Goal: Task Accomplishment & Management: Manage account settings

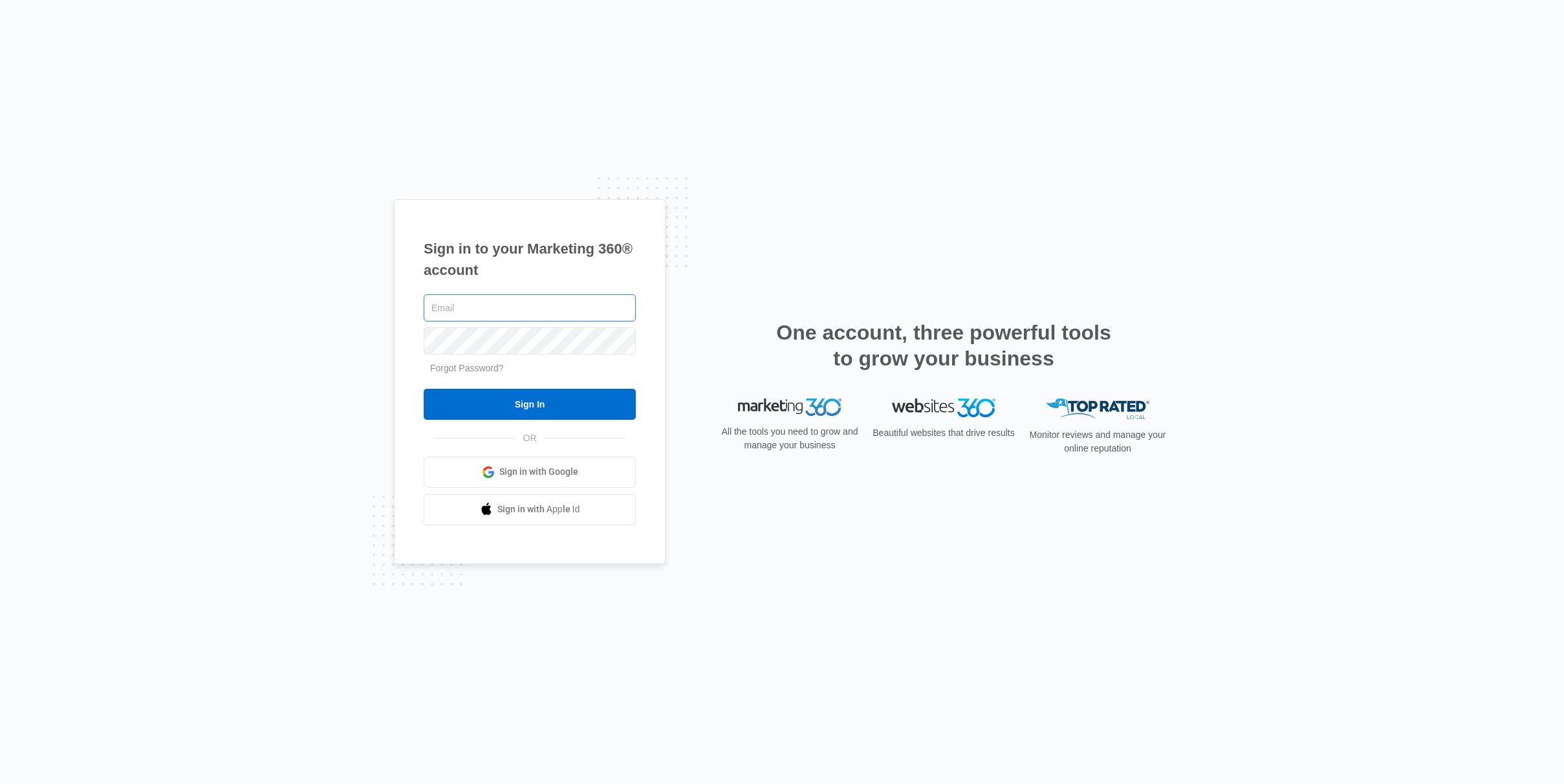
click at [473, 307] on input "text" at bounding box center [530, 308] width 212 height 27
type input "[PERSON_NAME][EMAIL_ADDRESS][DOMAIN_NAME]"
click at [548, 403] on input "Sign In" at bounding box center [530, 404] width 212 height 31
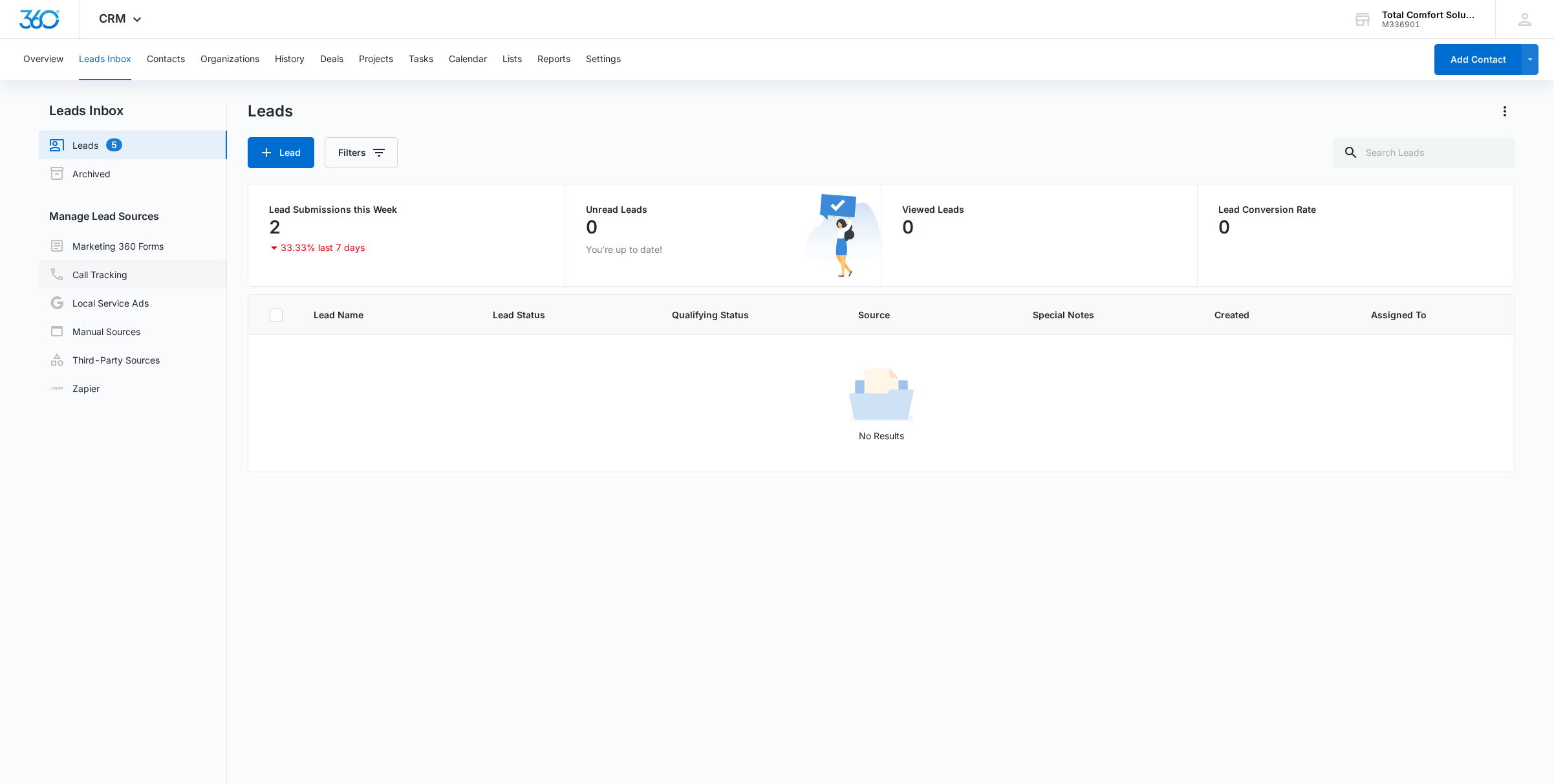
click at [123, 270] on link "Call Tracking" at bounding box center [88, 274] width 78 height 16
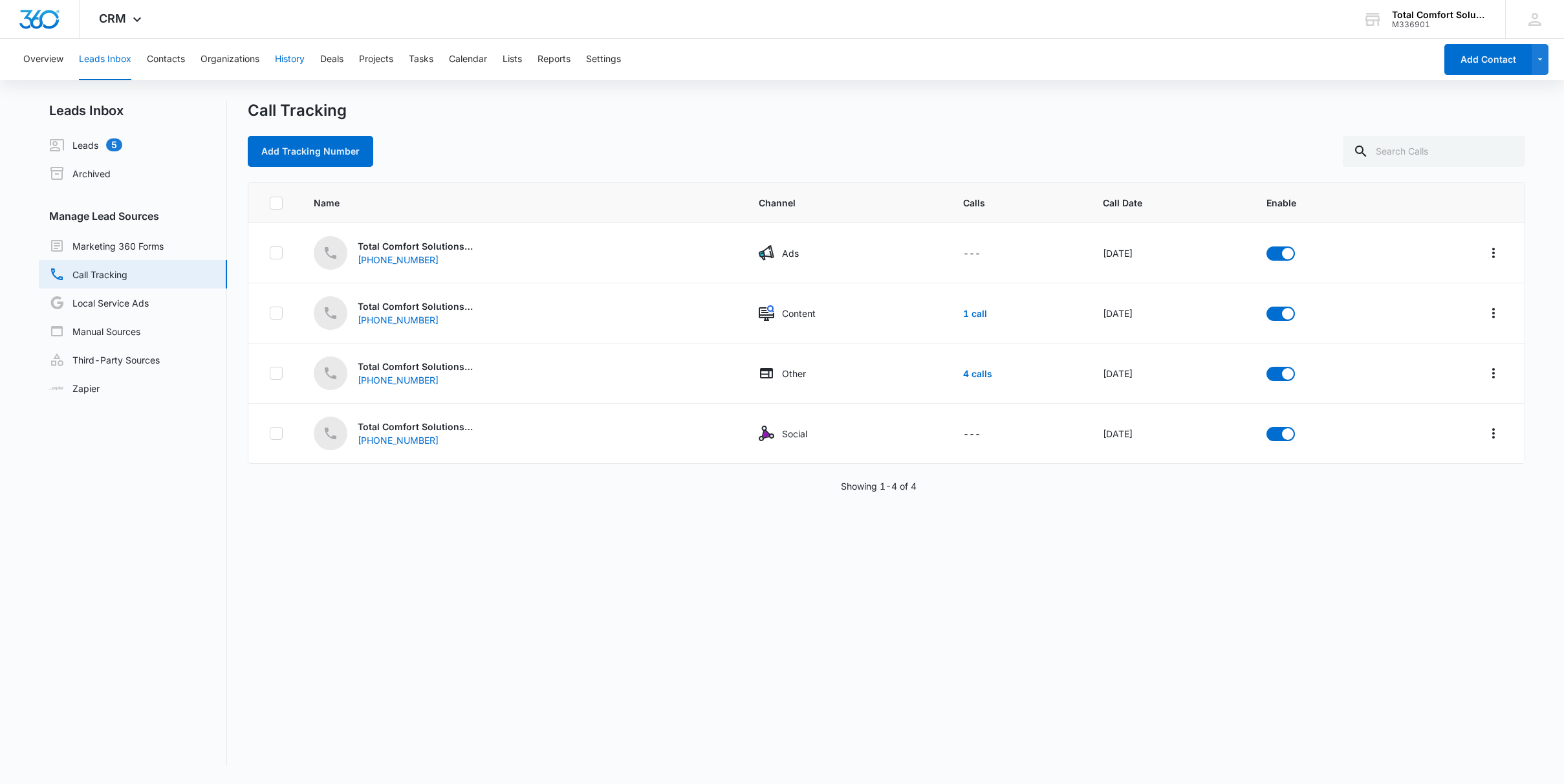
click at [304, 64] on button "History" at bounding box center [290, 60] width 30 height 41
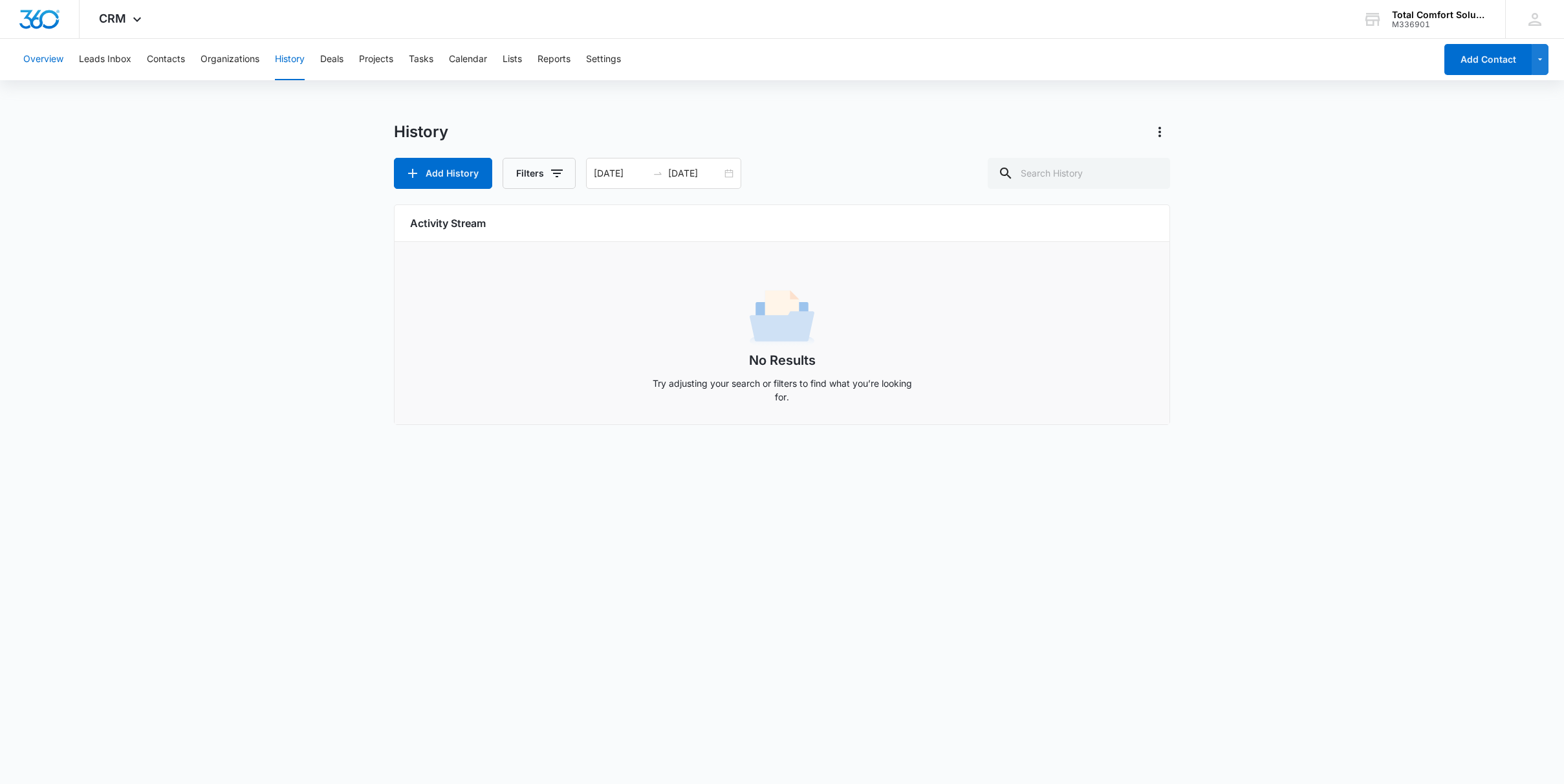
click at [53, 57] on button "Overview" at bounding box center [43, 60] width 40 height 41
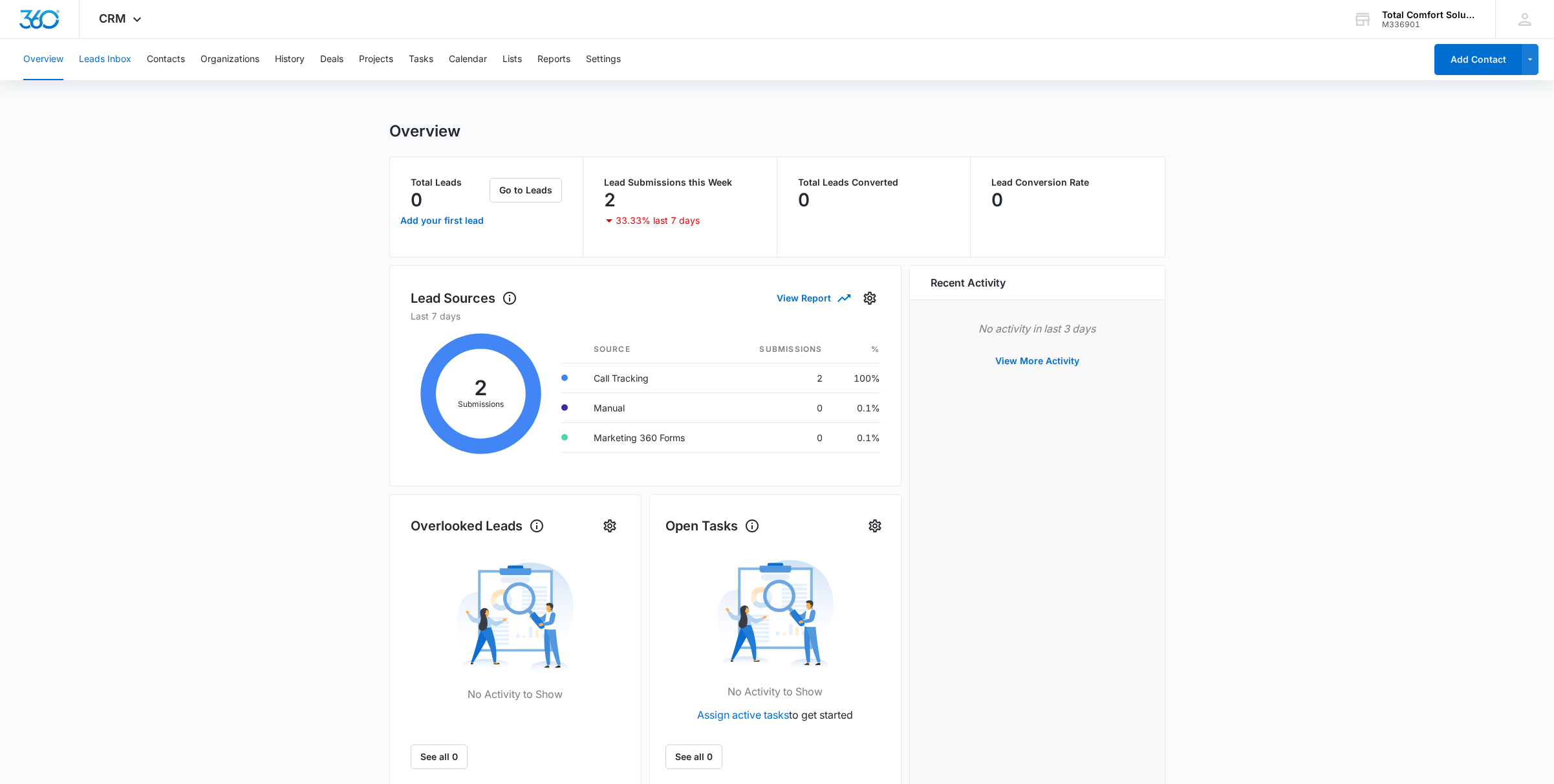
click at [105, 62] on button "Leads Inbox" at bounding box center [105, 60] width 52 height 41
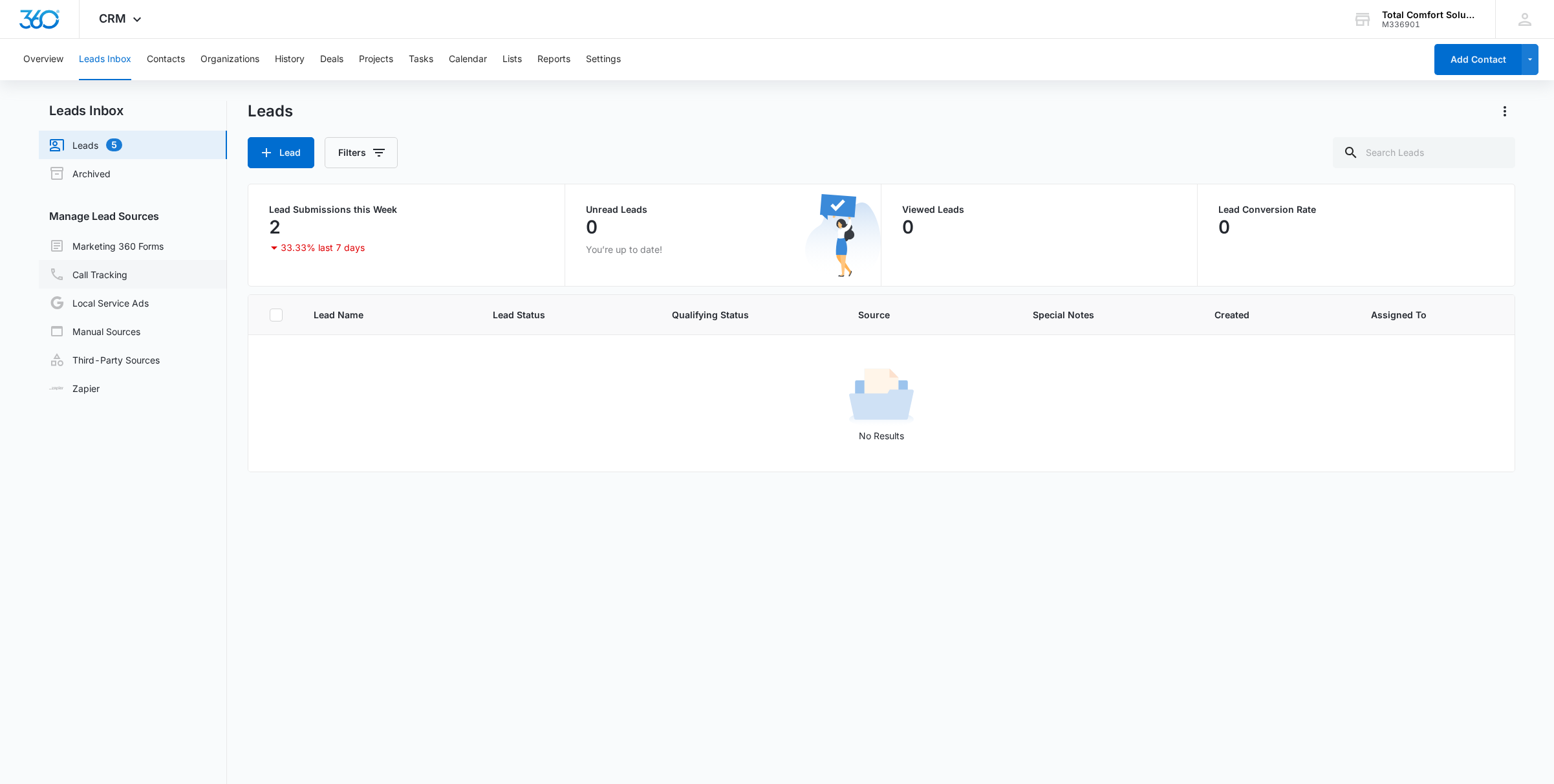
click at [90, 270] on link "Call Tracking" at bounding box center [88, 274] width 78 height 16
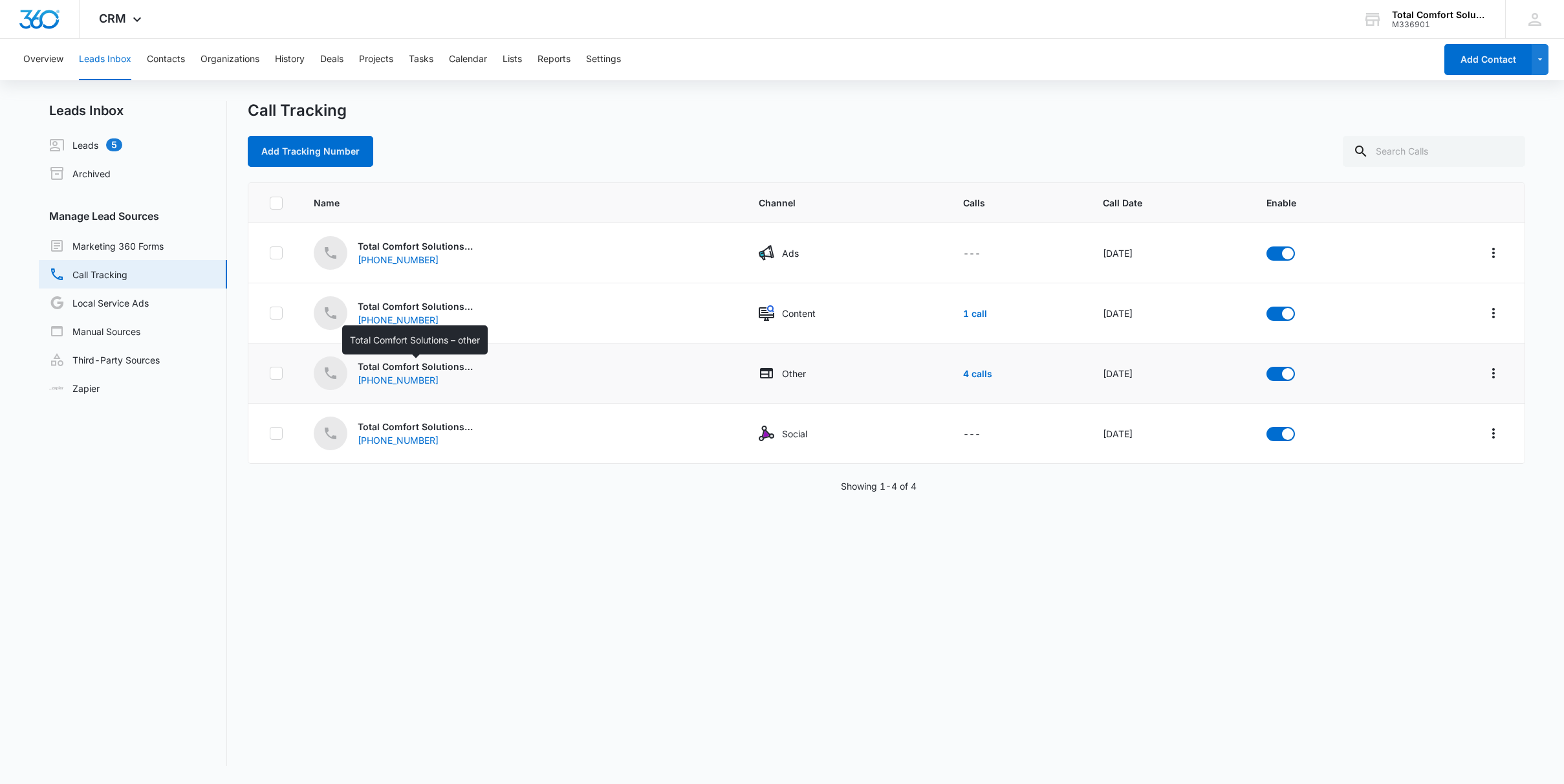
click at [413, 367] on p "Total Comfort Solutions – other" at bounding box center [416, 366] width 116 height 13
click at [1103, 201] on span "Call Date" at bounding box center [1169, 202] width 133 height 13
click at [963, 373] on link "4 calls" at bounding box center [977, 373] width 29 height 11
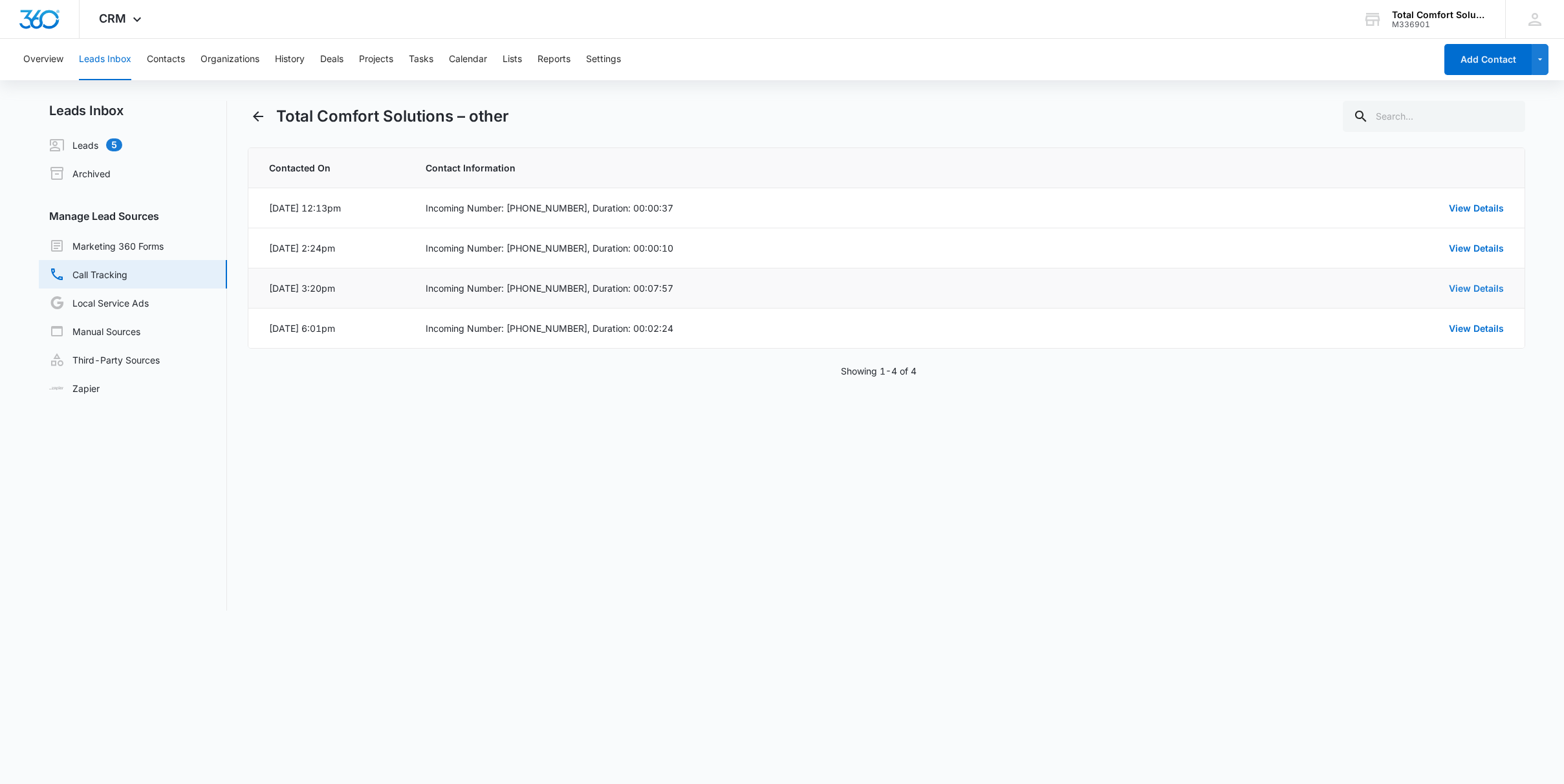
click at [1466, 291] on link "View Details" at bounding box center [1476, 288] width 55 height 11
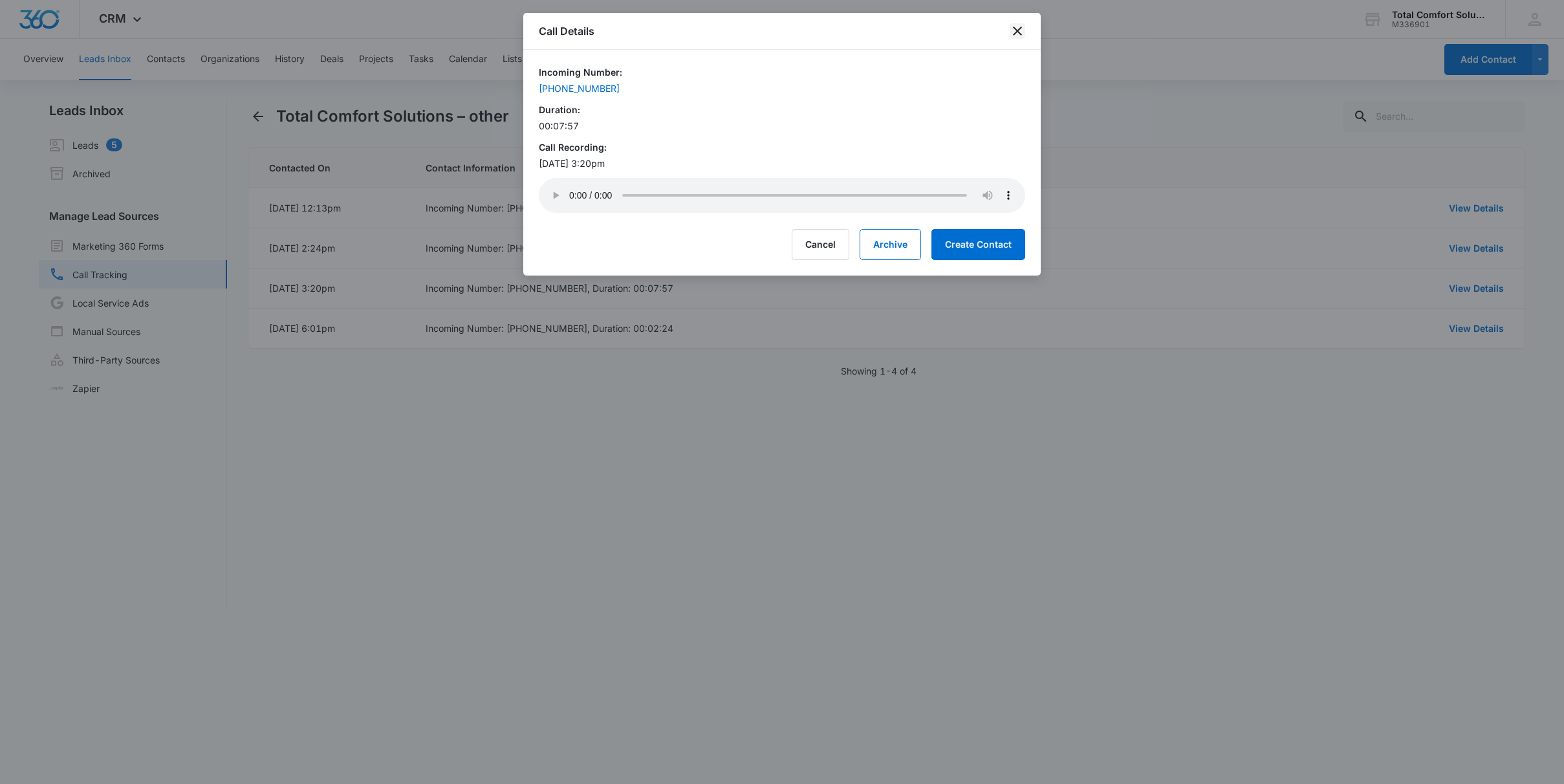
click at [1020, 31] on icon "close" at bounding box center [1017, 31] width 16 height 16
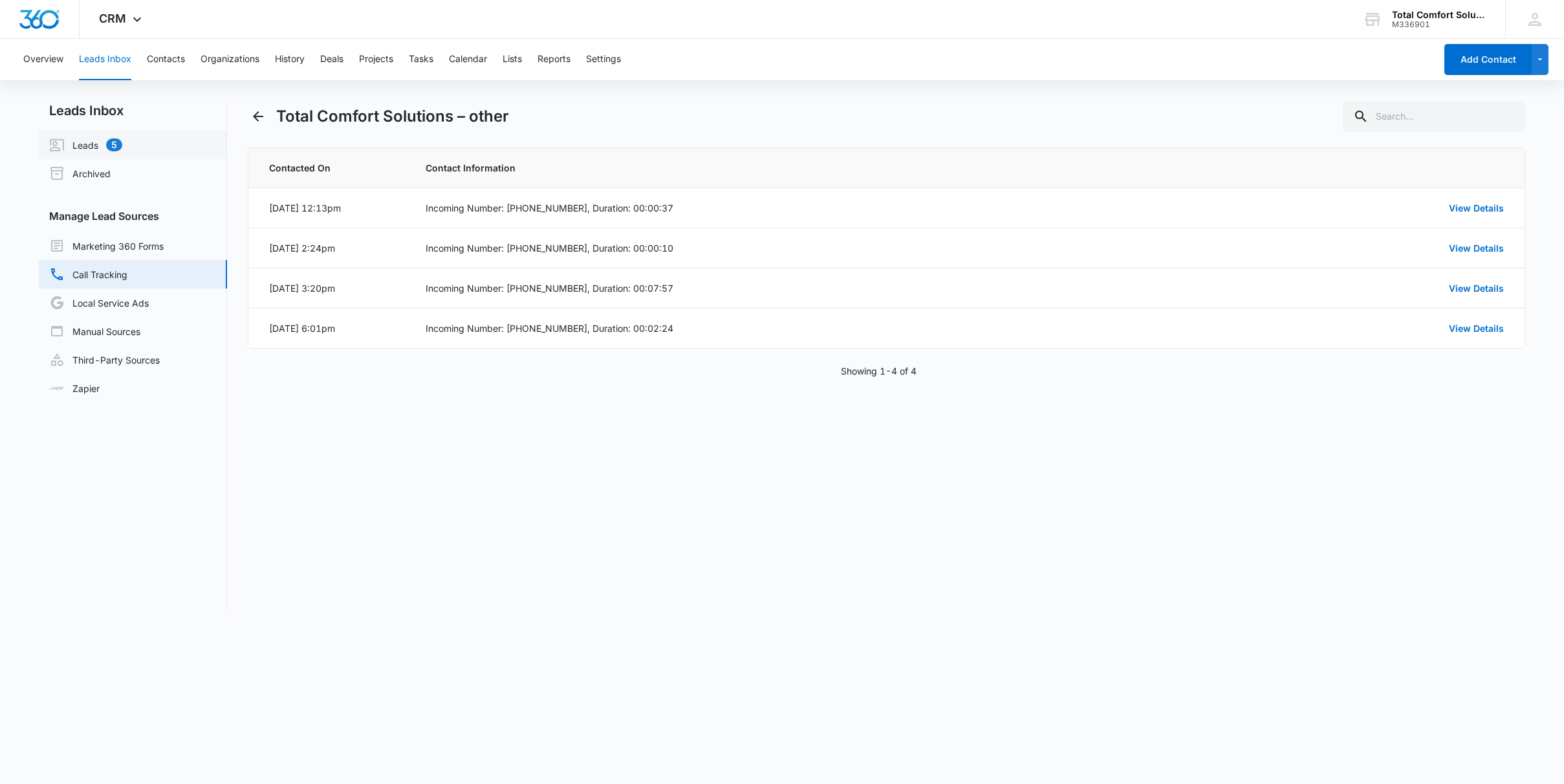
click at [106, 149] on link "Leads 5" at bounding box center [85, 144] width 73 height 16
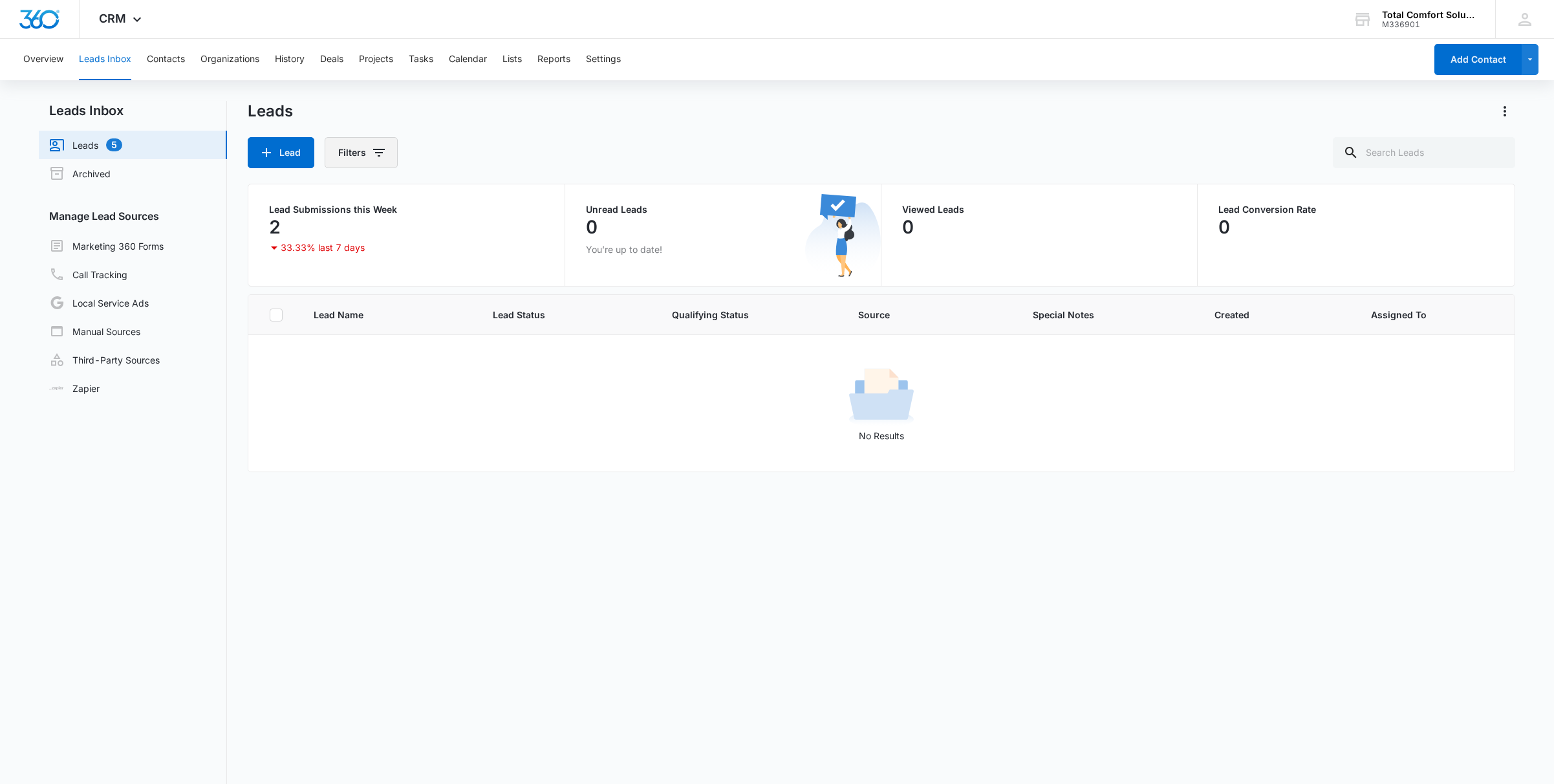
click at [359, 149] on button "Filters" at bounding box center [361, 152] width 73 height 31
click at [373, 275] on div "Lead Status" at bounding box center [415, 266] width 149 height 21
click at [368, 266] on p "Lead Status" at bounding box center [367, 267] width 51 height 13
click at [280, 456] on td "No Results" at bounding box center [881, 403] width 1266 height 137
click at [131, 308] on link "Local Service Ads" at bounding box center [99, 302] width 100 height 16
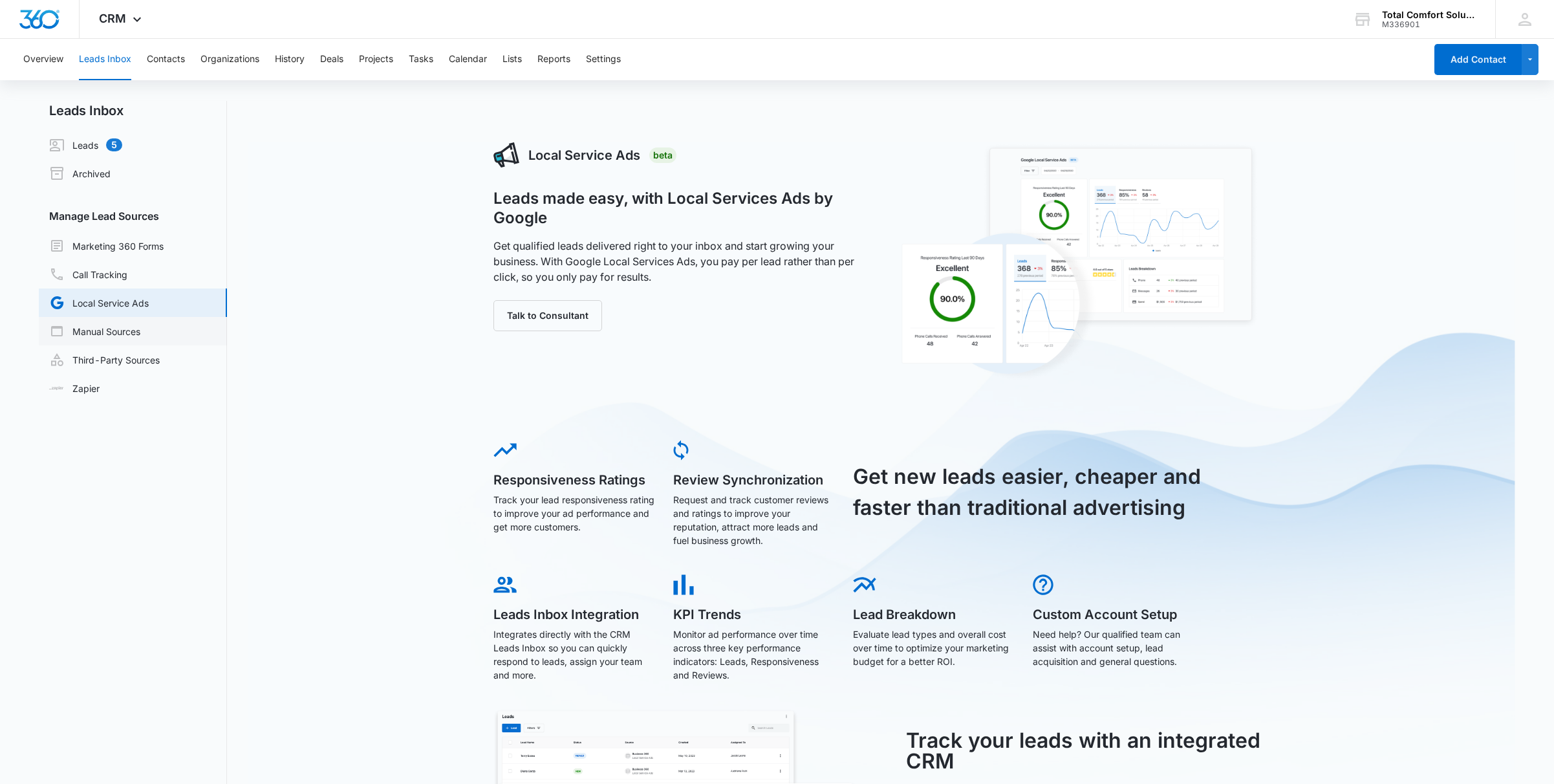
click at [115, 328] on link "Manual Sources" at bounding box center [95, 331] width 91 height 16
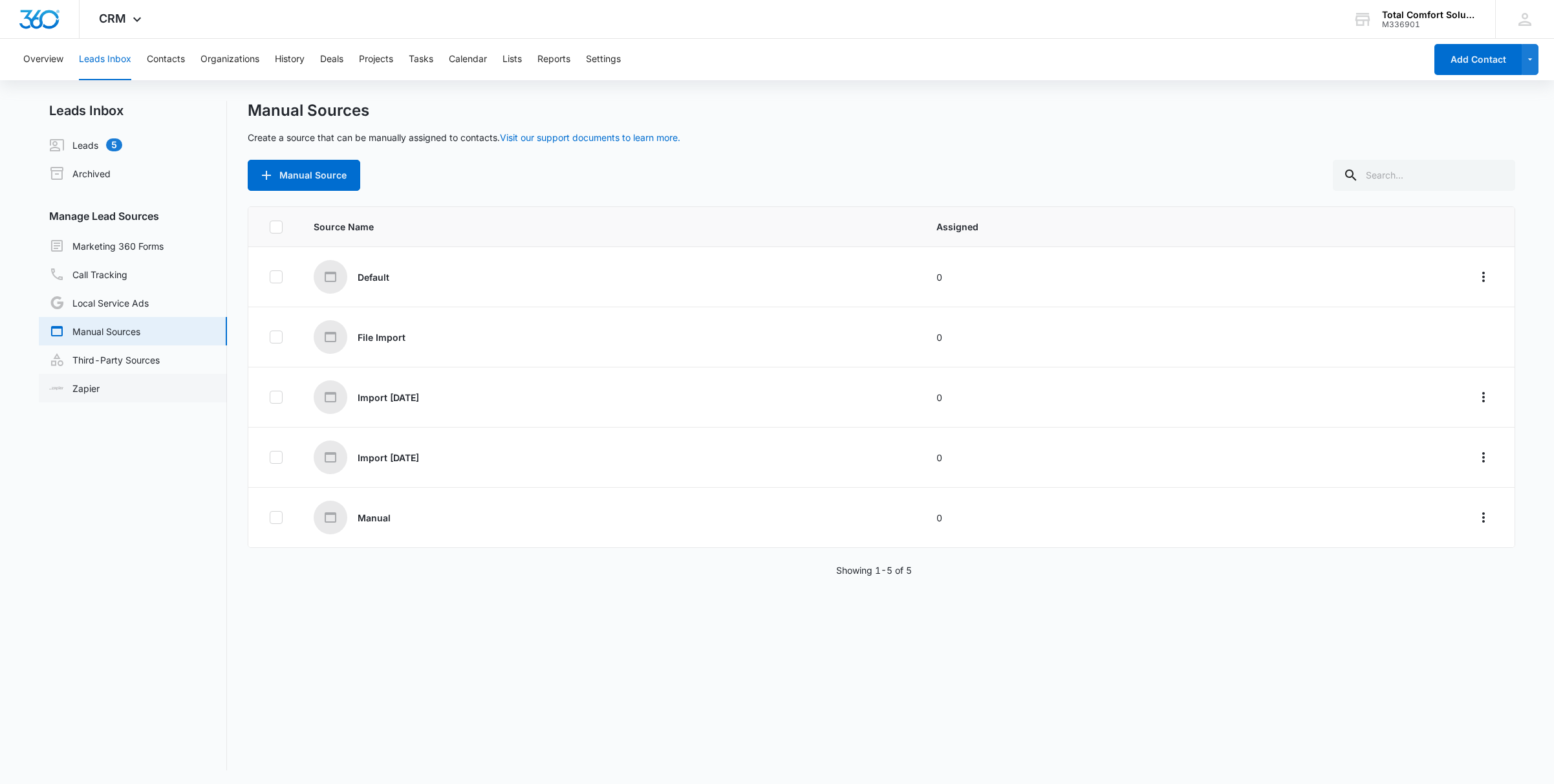
click at [87, 395] on link "Zapier" at bounding box center [74, 388] width 51 height 13
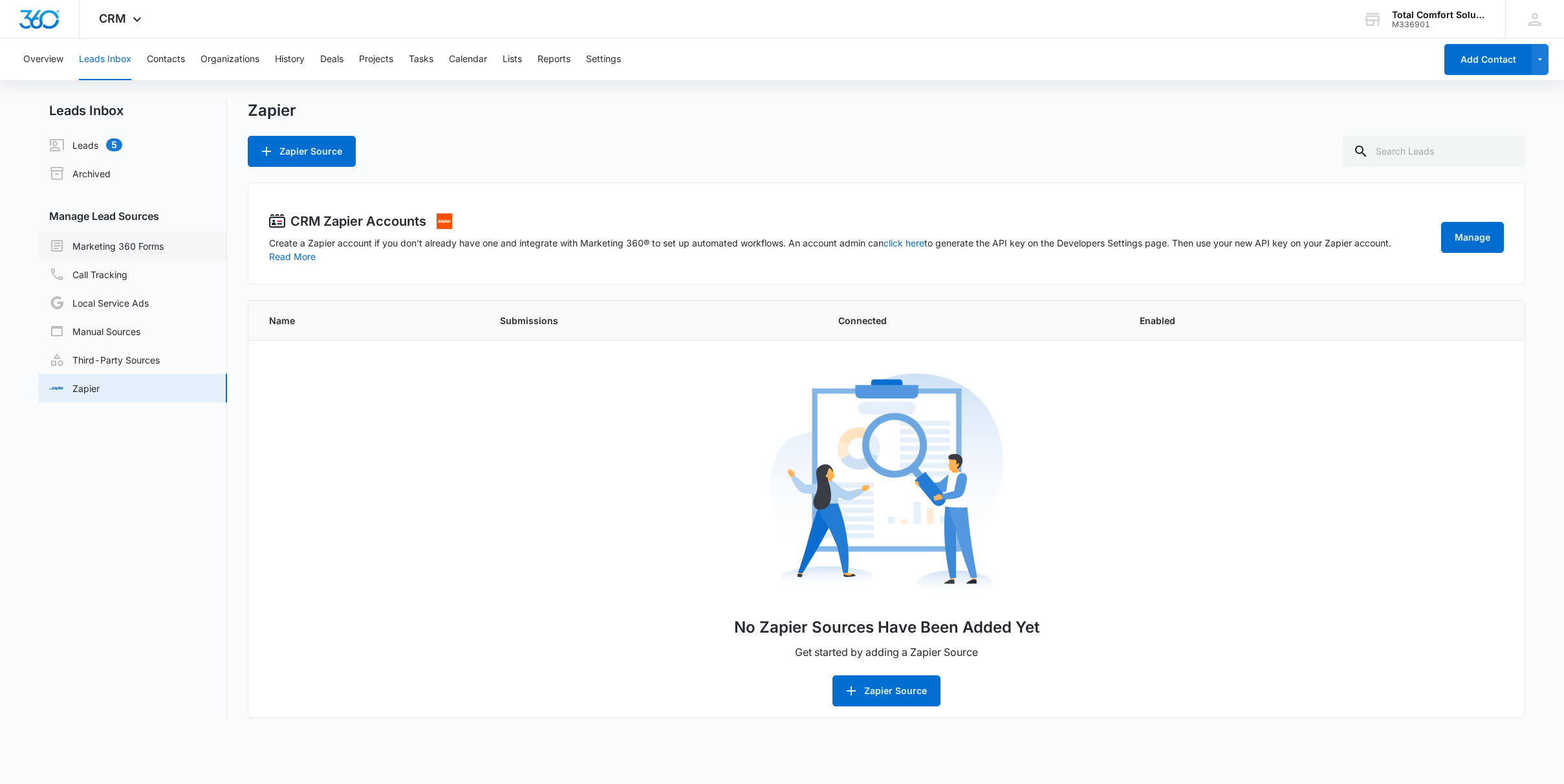
click at [91, 243] on link "Marketing 360 Forms" at bounding box center [106, 246] width 114 height 16
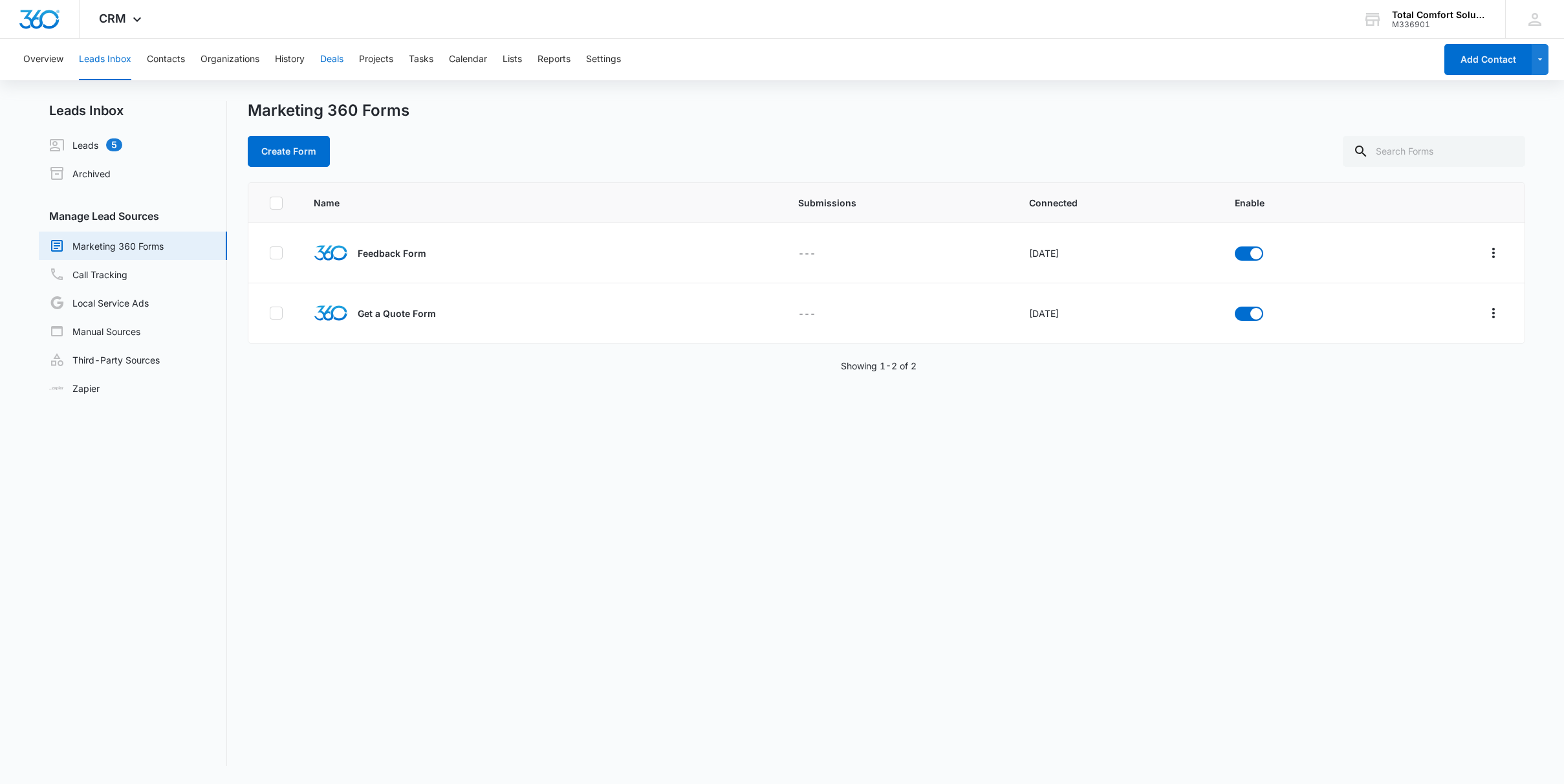
click at [336, 57] on button "Deals" at bounding box center [332, 60] width 23 height 41
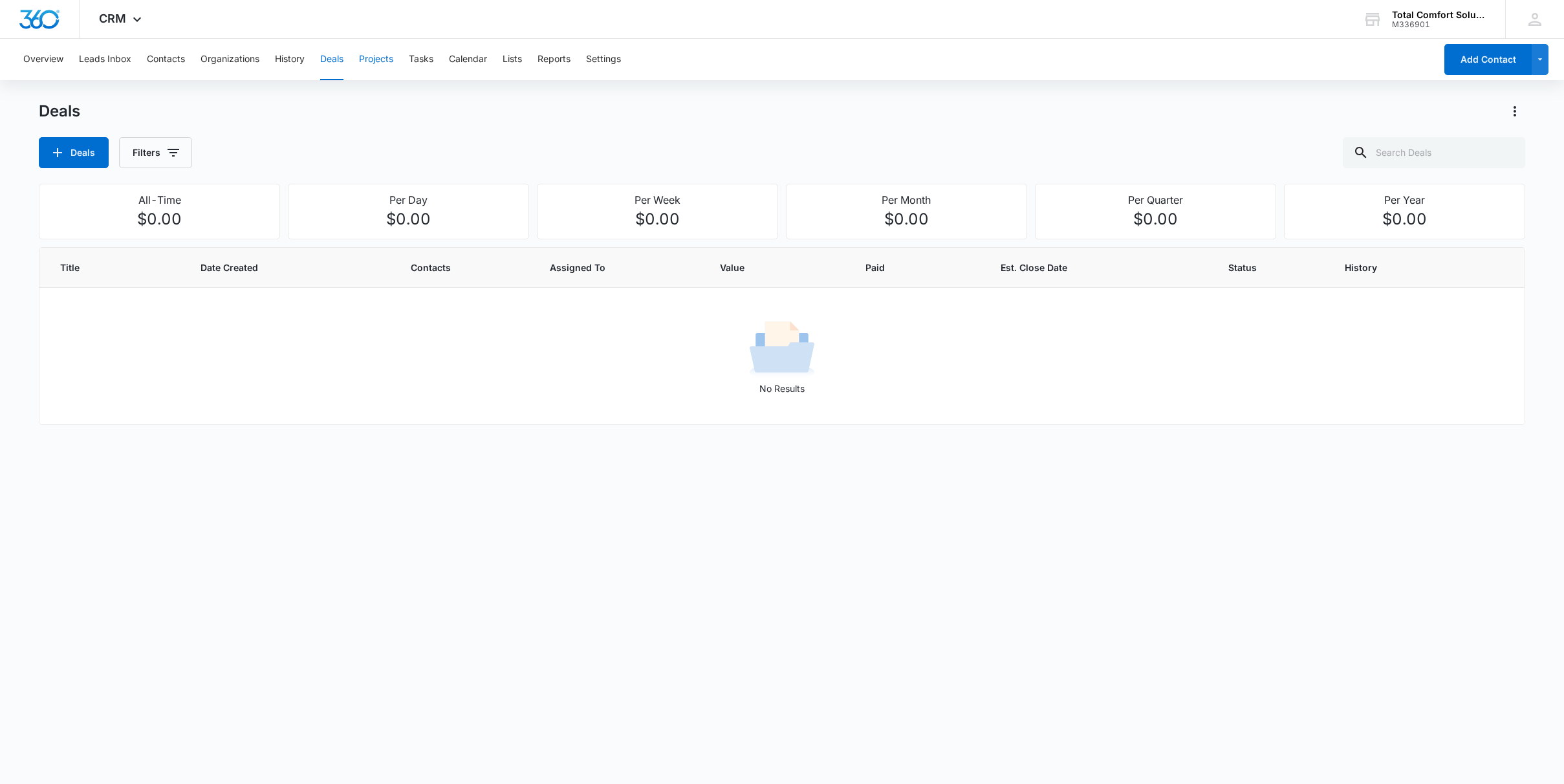
click at [377, 59] on button "Projects" at bounding box center [376, 60] width 34 height 41
click at [480, 59] on button "Calendar" at bounding box center [468, 60] width 38 height 41
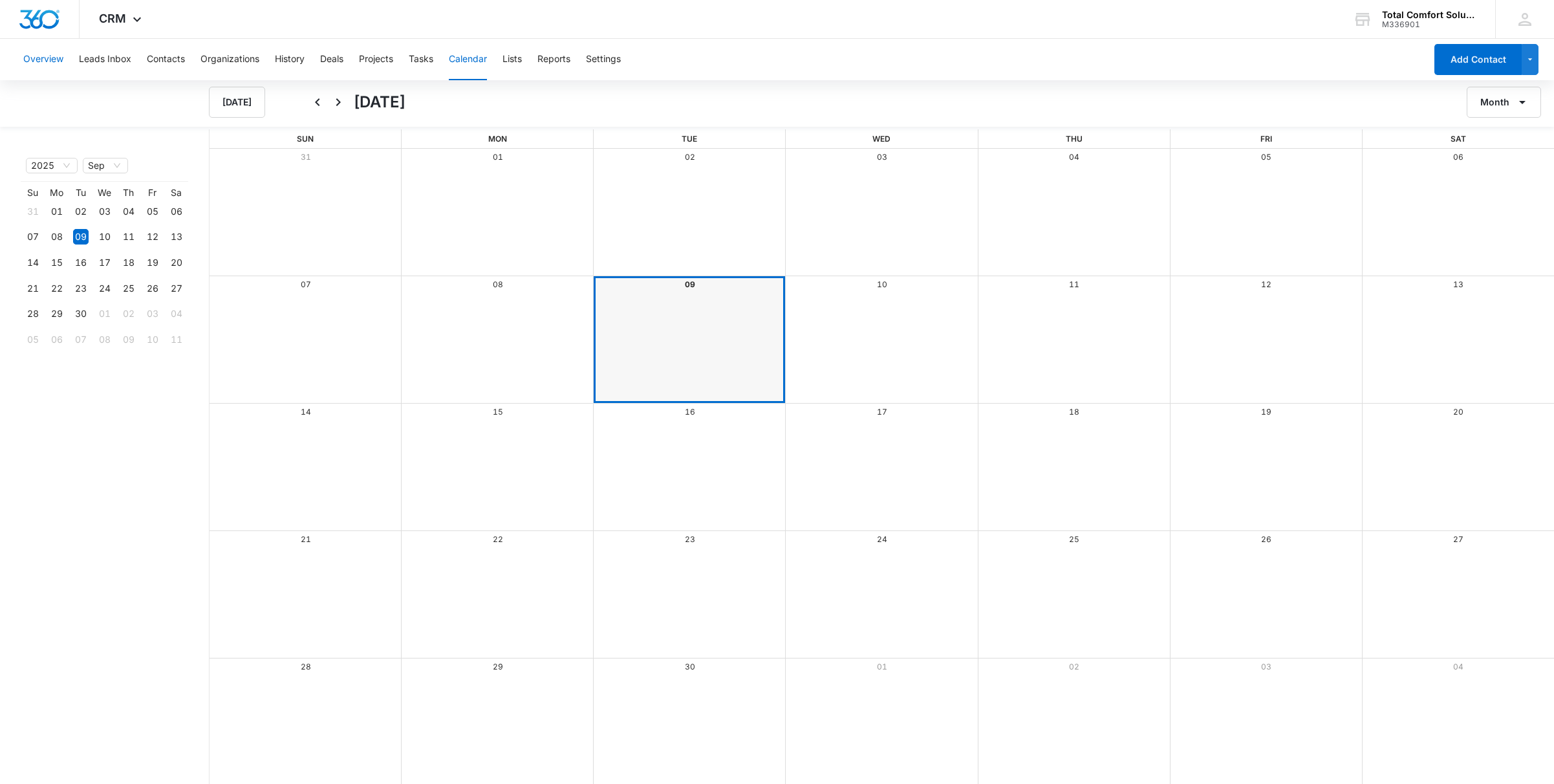
click at [49, 60] on button "Overview" at bounding box center [43, 60] width 40 height 41
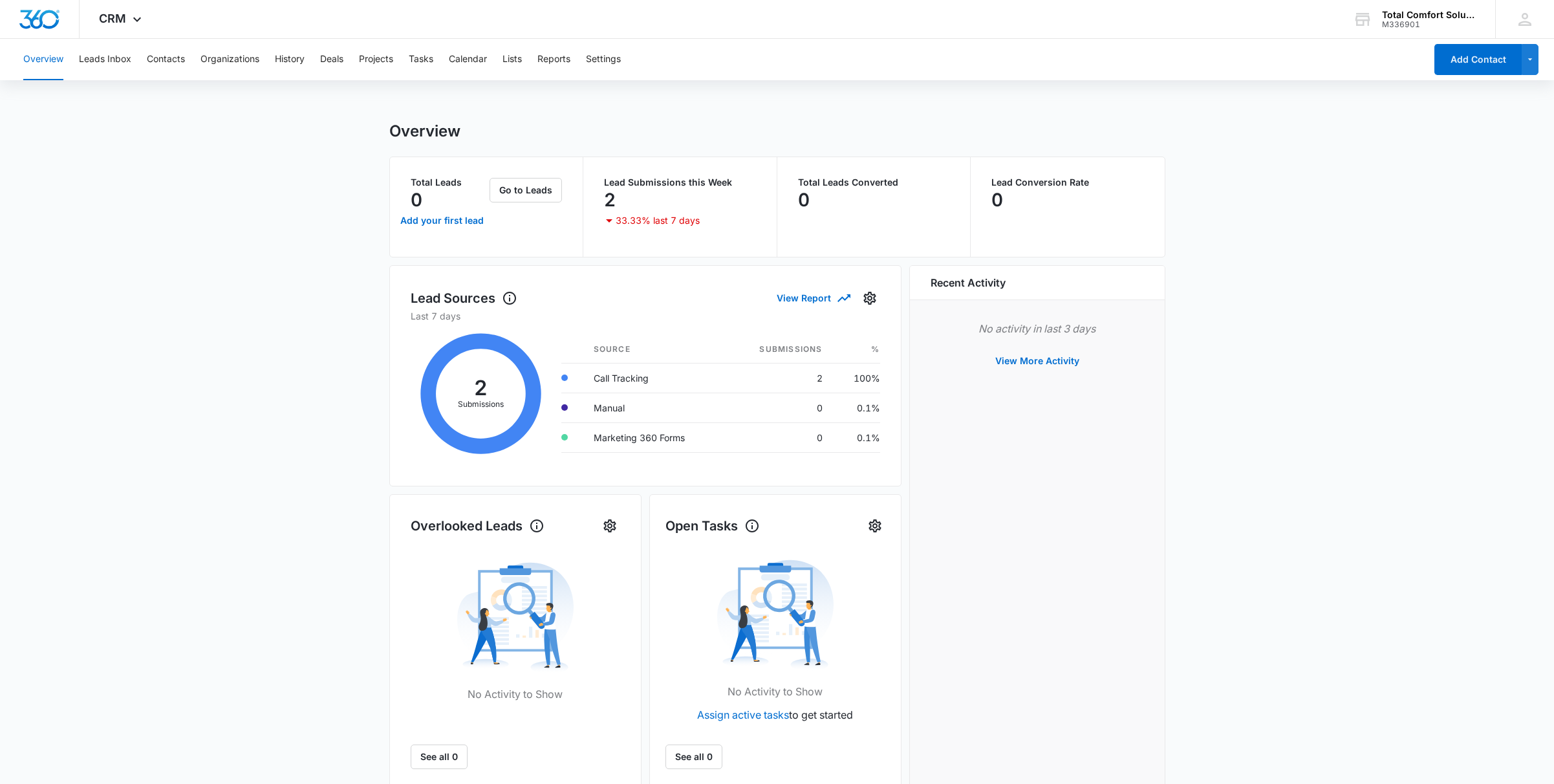
click at [482, 400] on icon at bounding box center [481, 394] width 141 height 143
